Goal: Find contact information: Find contact information

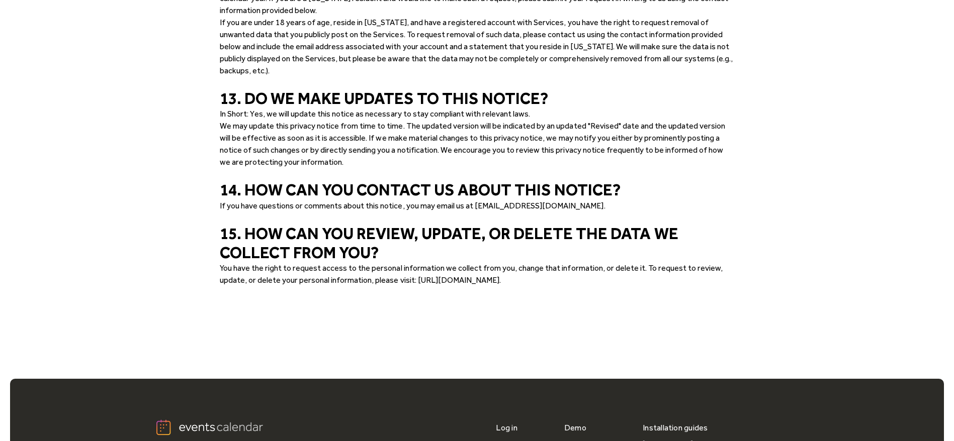
scroll to position [3322, 0]
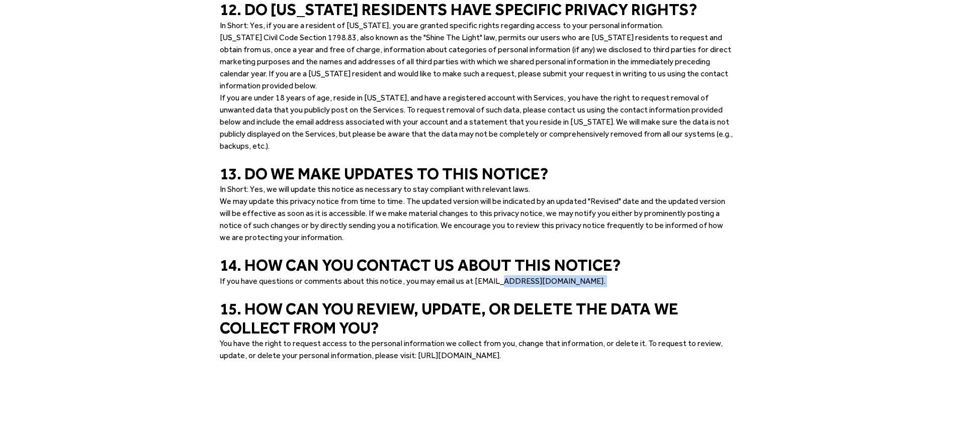
drag, startPoint x: 585, startPoint y: 301, endPoint x: 500, endPoint y: 296, distance: 84.6
copy div "@eventscalendar.co. ‍"
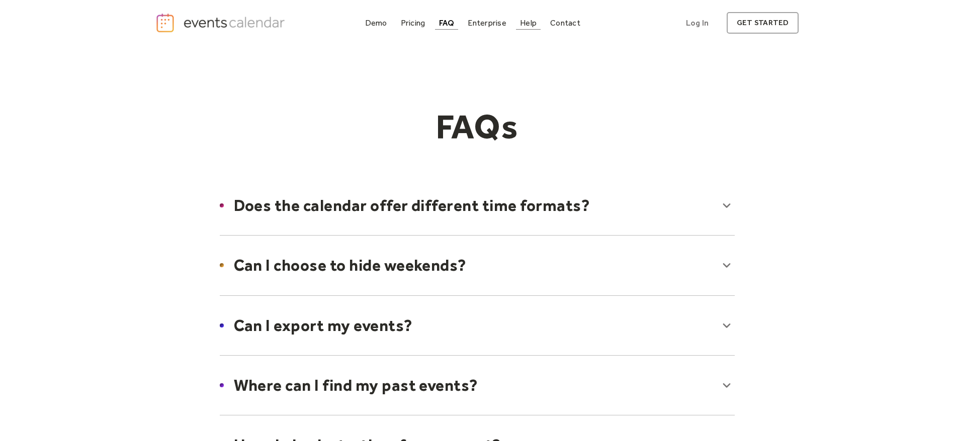
click at [535, 23] on div "Help" at bounding box center [528, 23] width 17 height 6
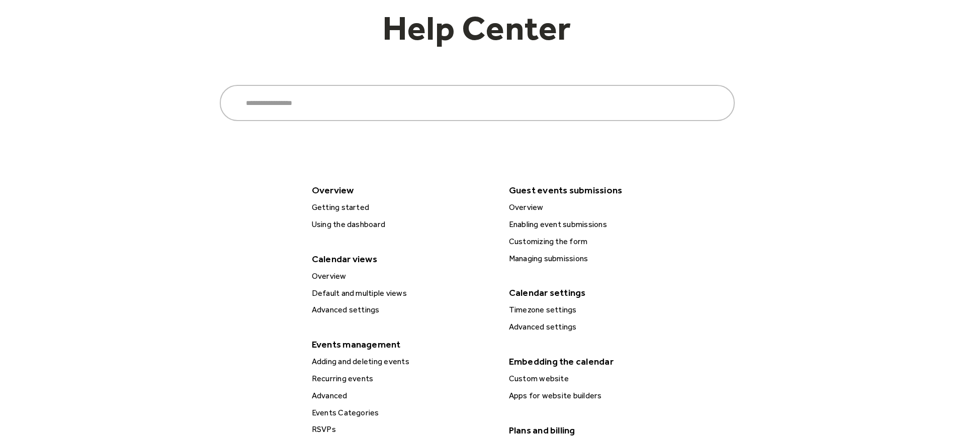
scroll to position [377, 0]
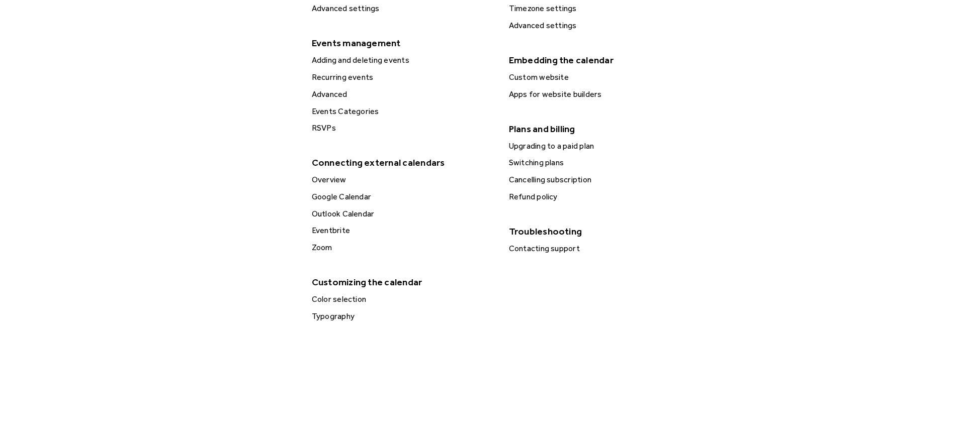
click at [557, 249] on div "Contacting support" at bounding box center [600, 248] width 188 height 13
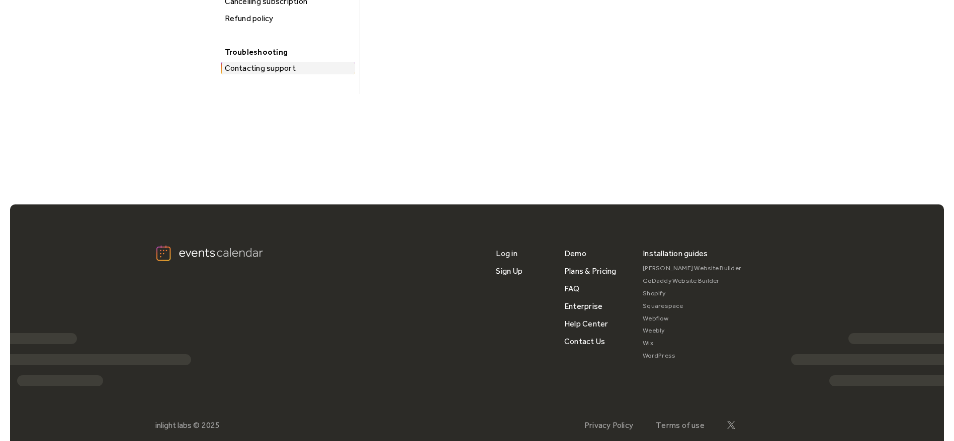
scroll to position [905, 0]
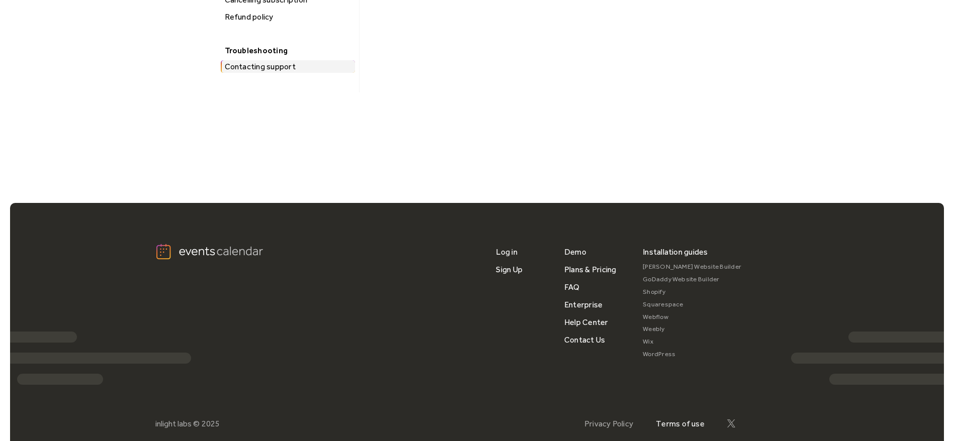
drag, startPoint x: 590, startPoint y: 322, endPoint x: 677, endPoint y: 422, distance: 132.2
click at [677, 422] on link "Terms of use" at bounding box center [680, 424] width 49 height 10
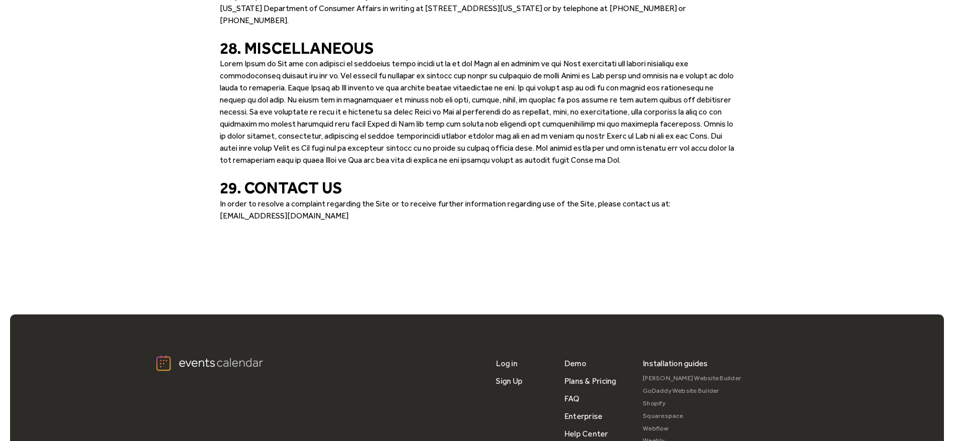
scroll to position [4675, 0]
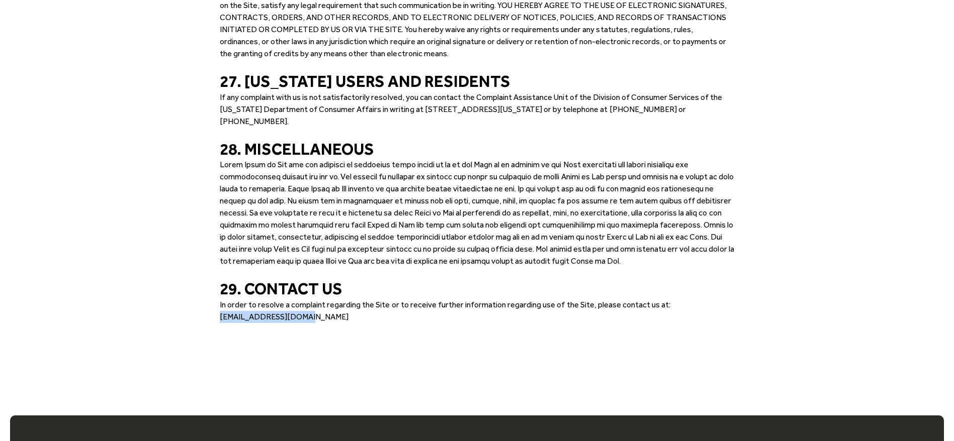
drag, startPoint x: 299, startPoint y: 295, endPoint x: 205, endPoint y: 292, distance: 94.0
copy p "[EMAIL_ADDRESS][DOMAIN_NAME]"
click at [296, 323] on p "‍" at bounding box center [477, 329] width 515 height 12
drag, startPoint x: 297, startPoint y: 296, endPoint x: 244, endPoint y: 292, distance: 52.5
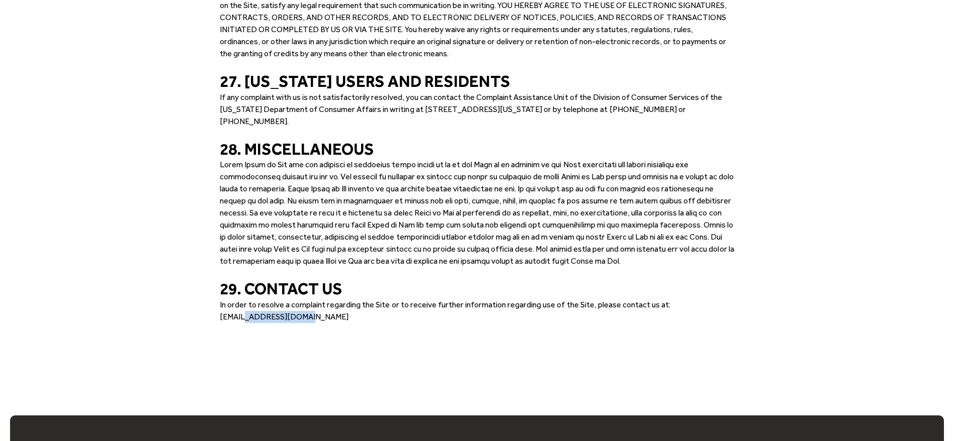
click at [244, 299] on p "In order to resolve a complaint regarding the Site or to receive further inform…" at bounding box center [477, 311] width 515 height 24
